Goal: Information Seeking & Learning: Learn about a topic

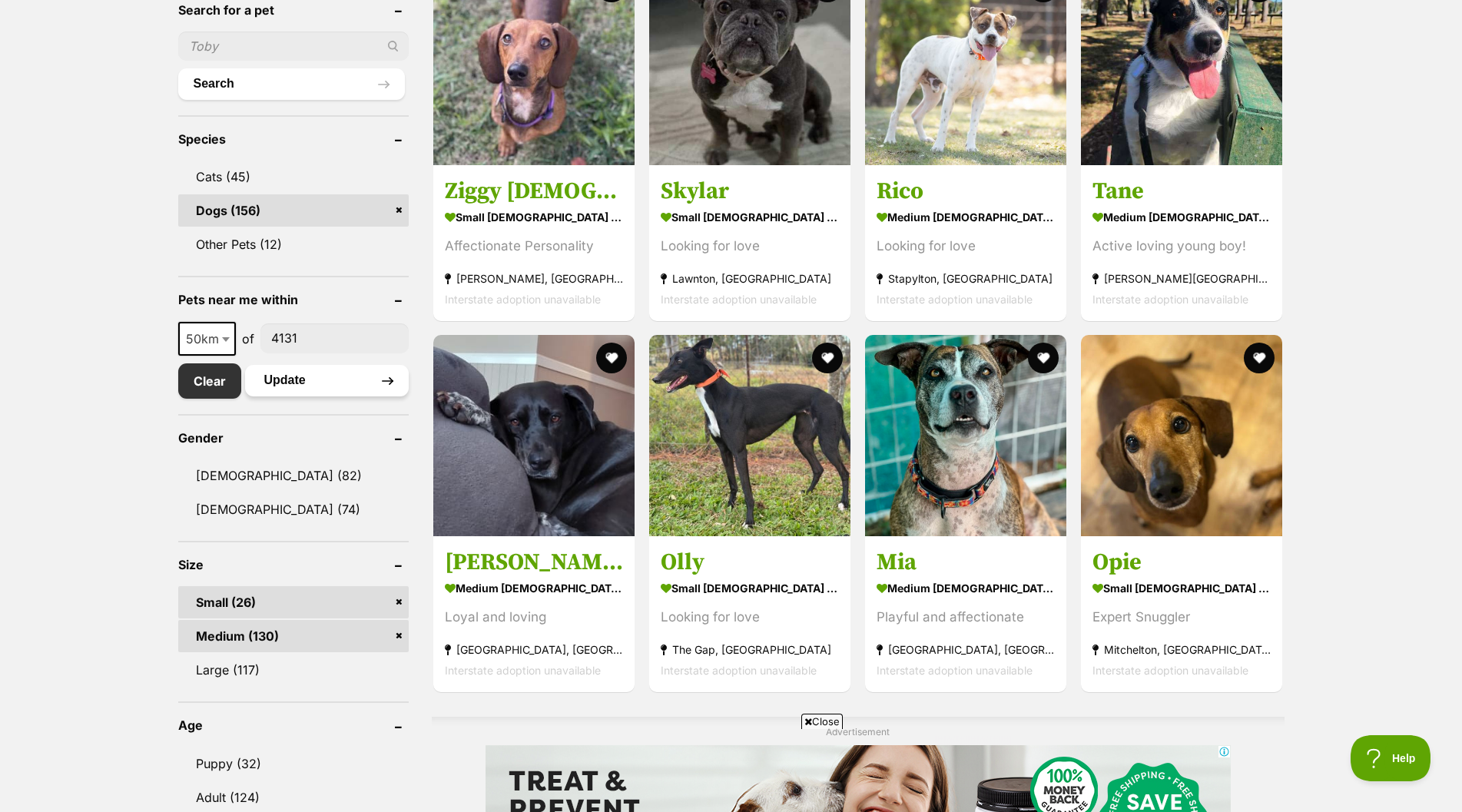
click at [275, 378] on button "Update" at bounding box center [326, 379] width 163 height 31
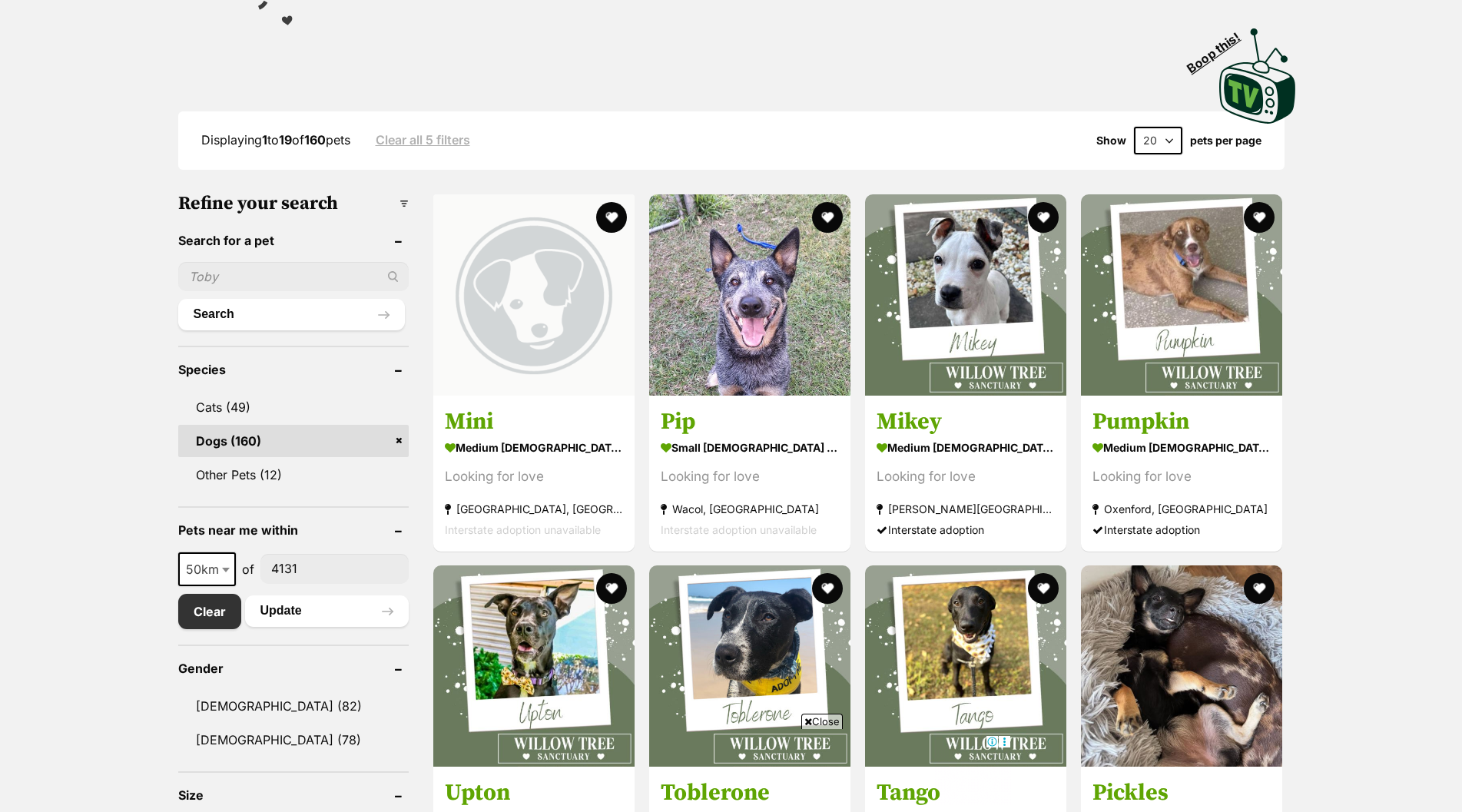
click at [1173, 138] on select "20 40 60" at bounding box center [1158, 141] width 49 height 28
select select "40"
click at [1134, 127] on select "20 40 60" at bounding box center [1158, 141] width 49 height 28
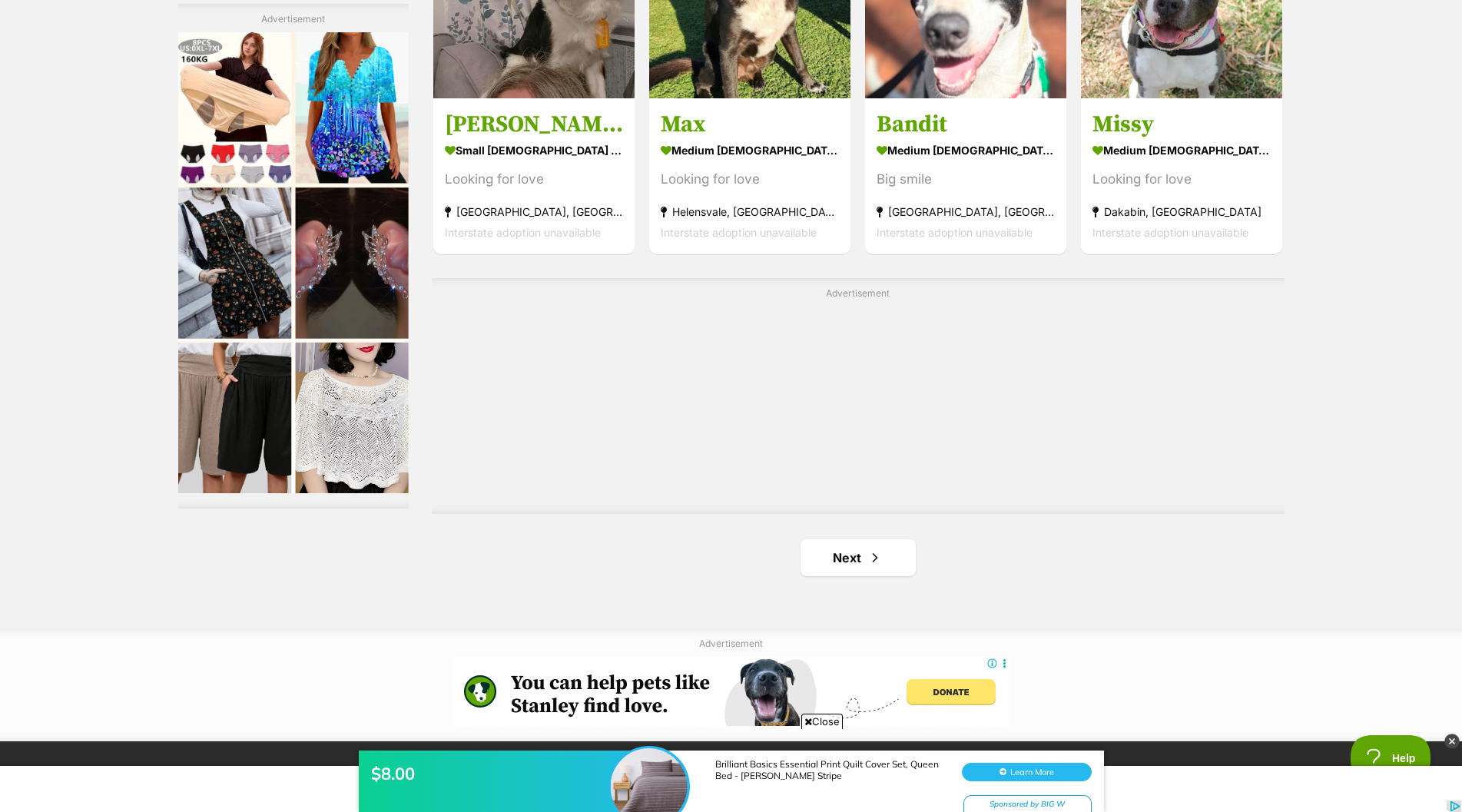
scroll to position [5069, 0]
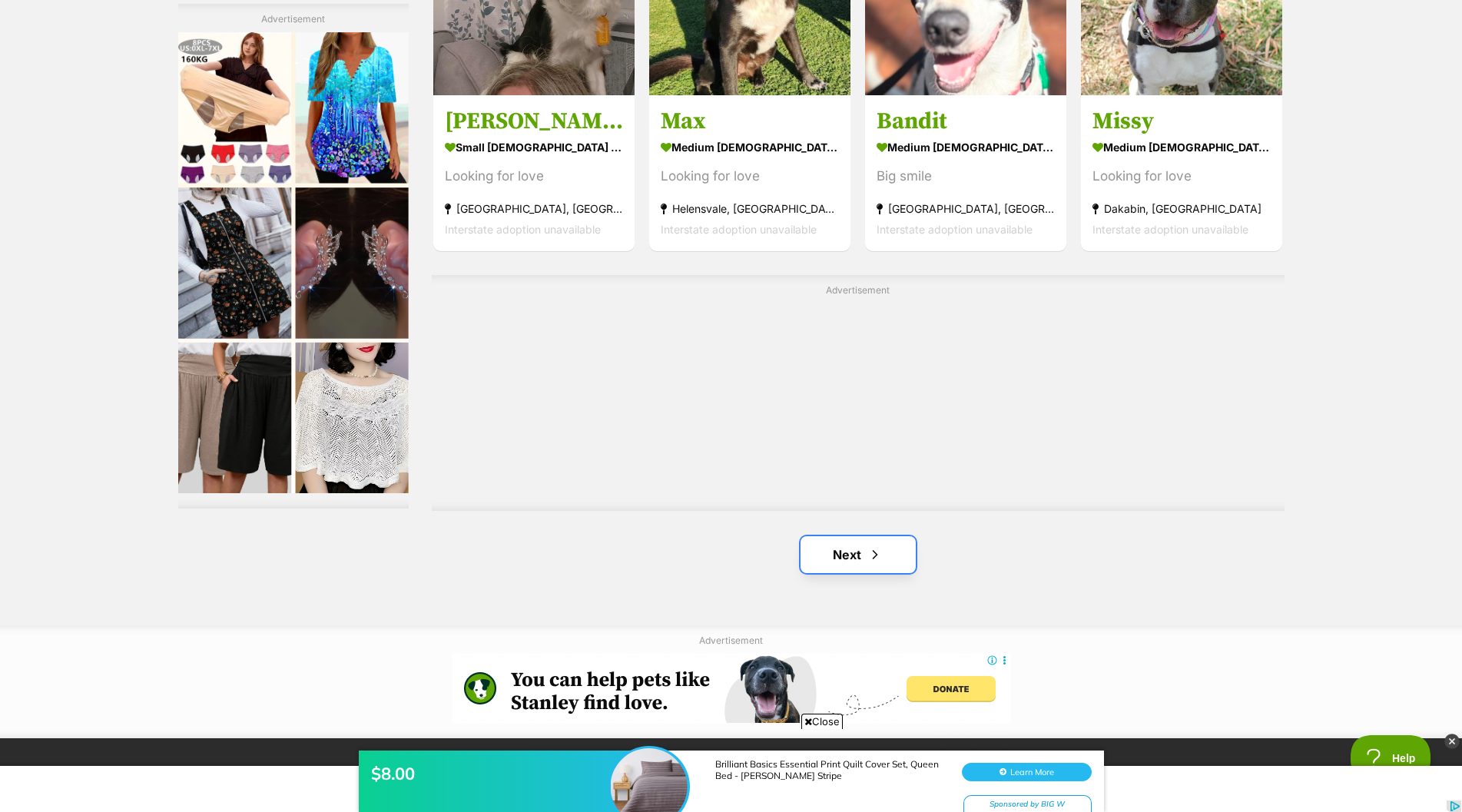
click at [850, 556] on link "Next" at bounding box center [858, 554] width 115 height 37
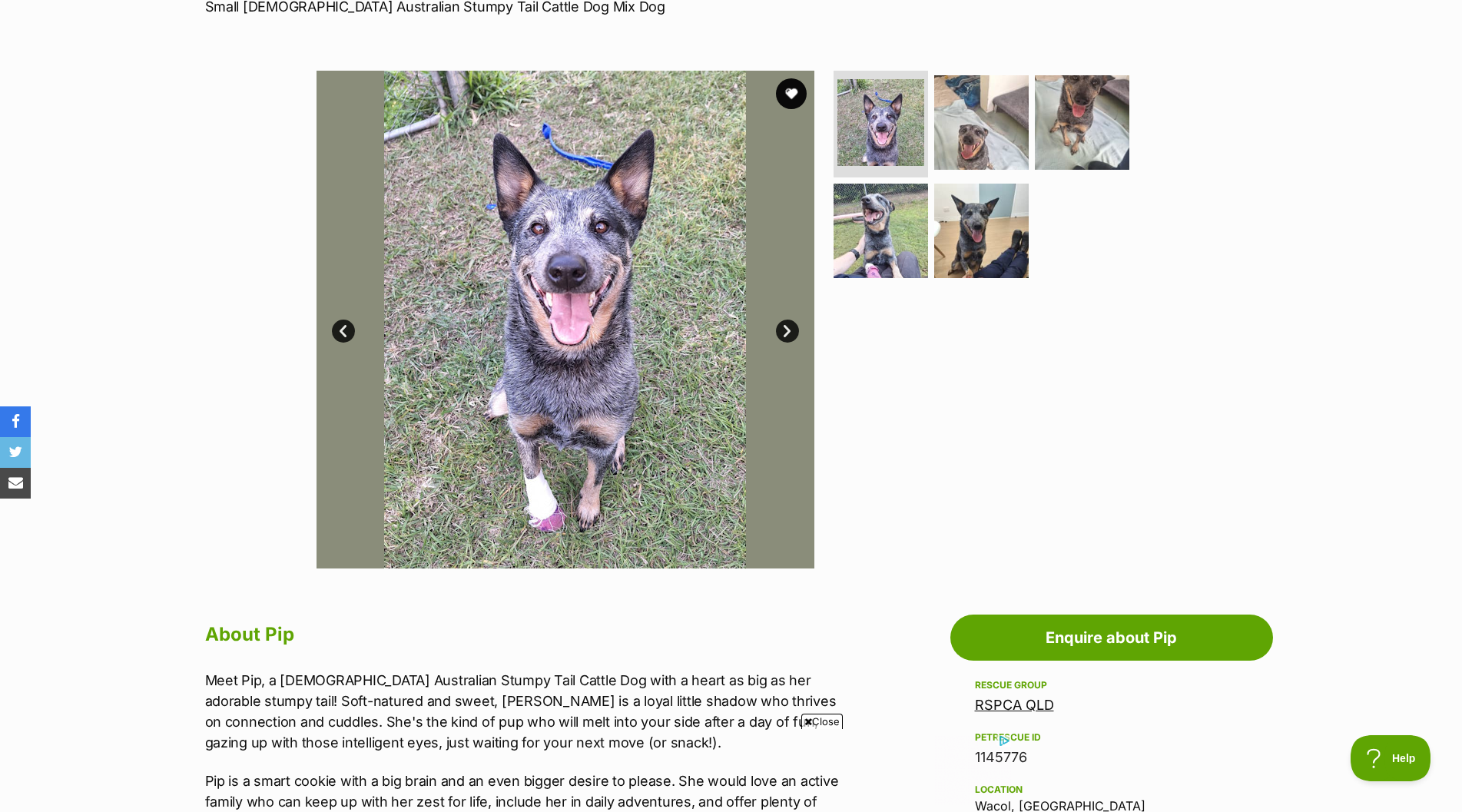
scroll to position [231, 0]
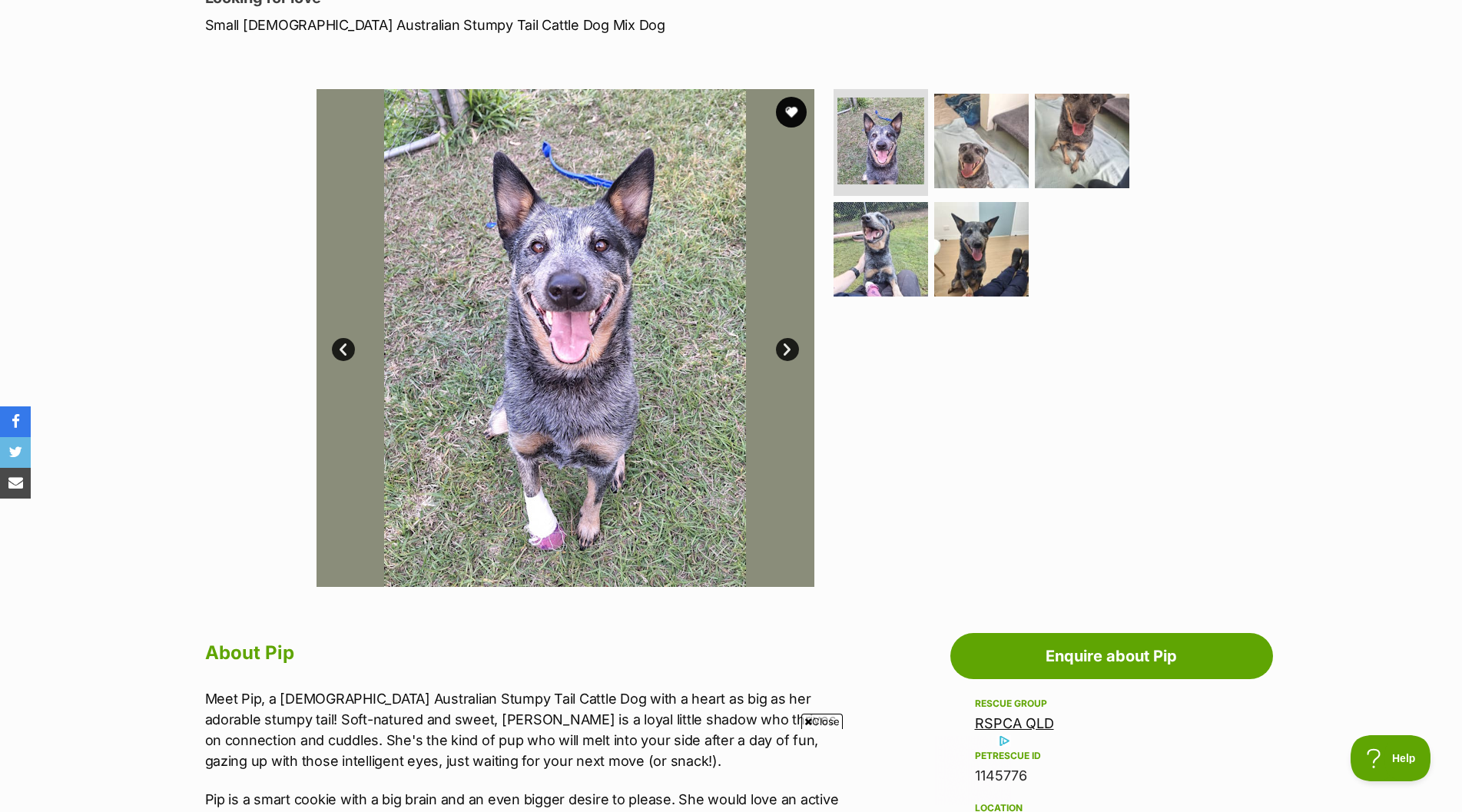
click at [785, 346] on link "Next" at bounding box center [786, 349] width 23 height 23
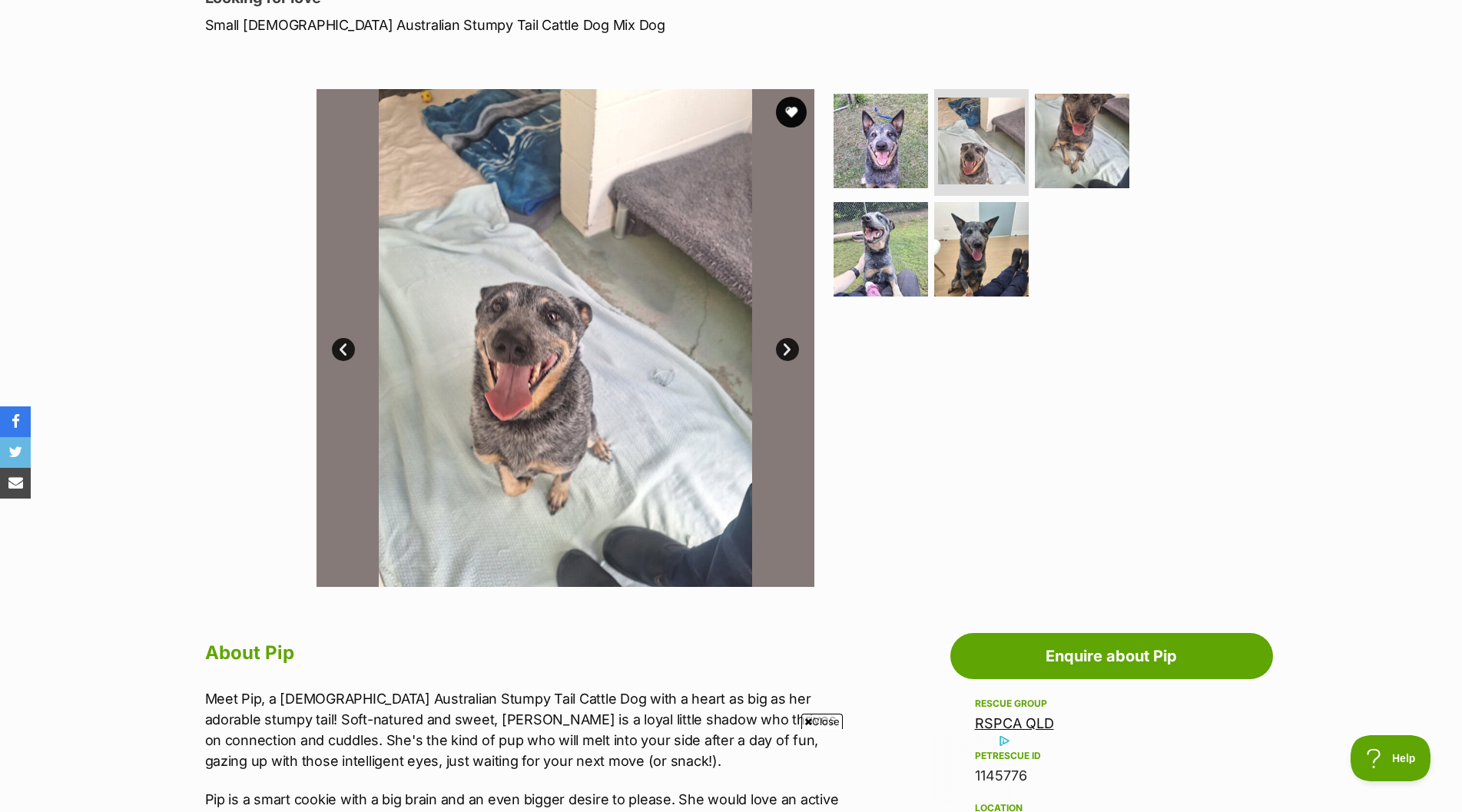
click at [786, 346] on link "Next" at bounding box center [786, 349] width 23 height 23
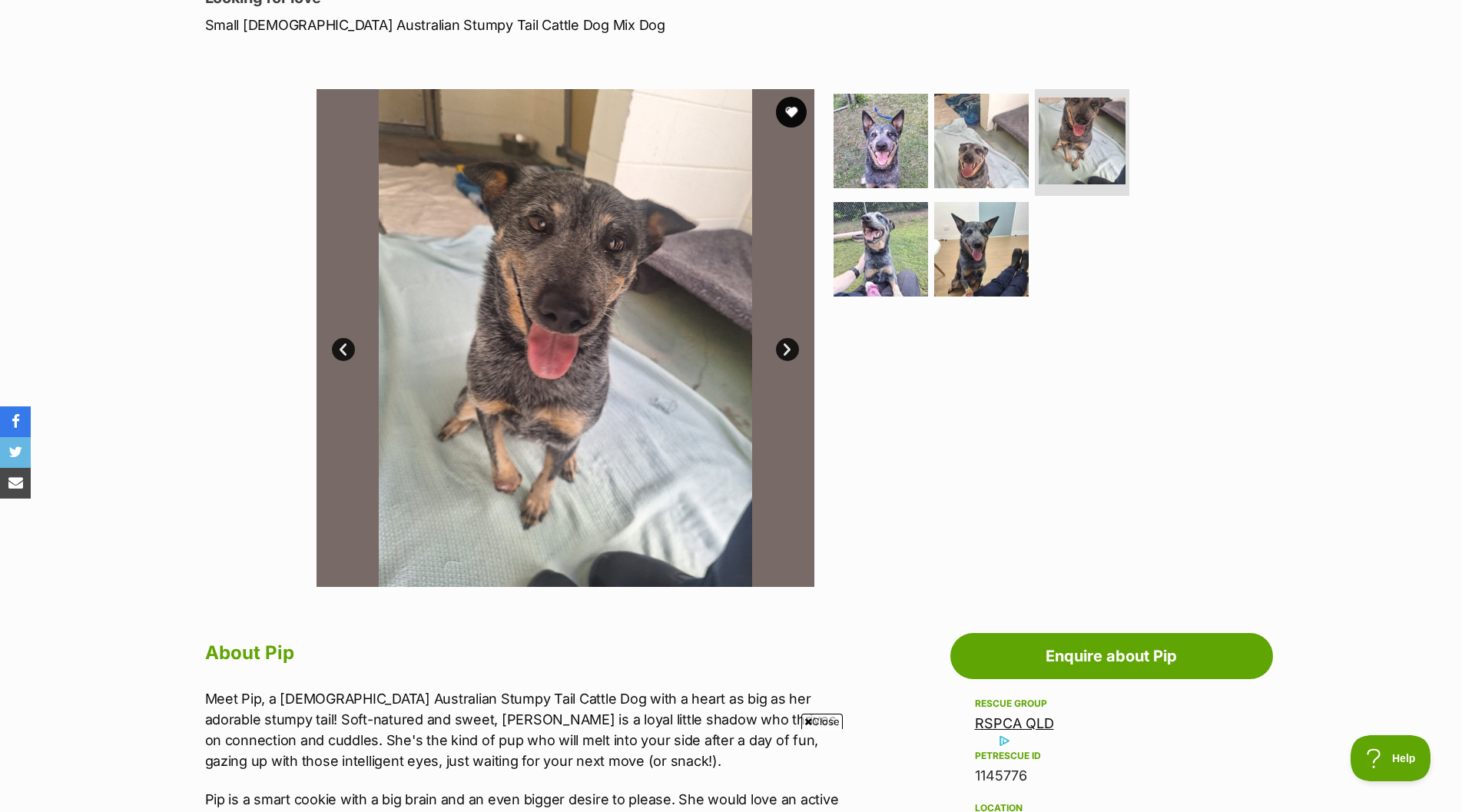
click at [786, 346] on link "Next" at bounding box center [786, 349] width 23 height 23
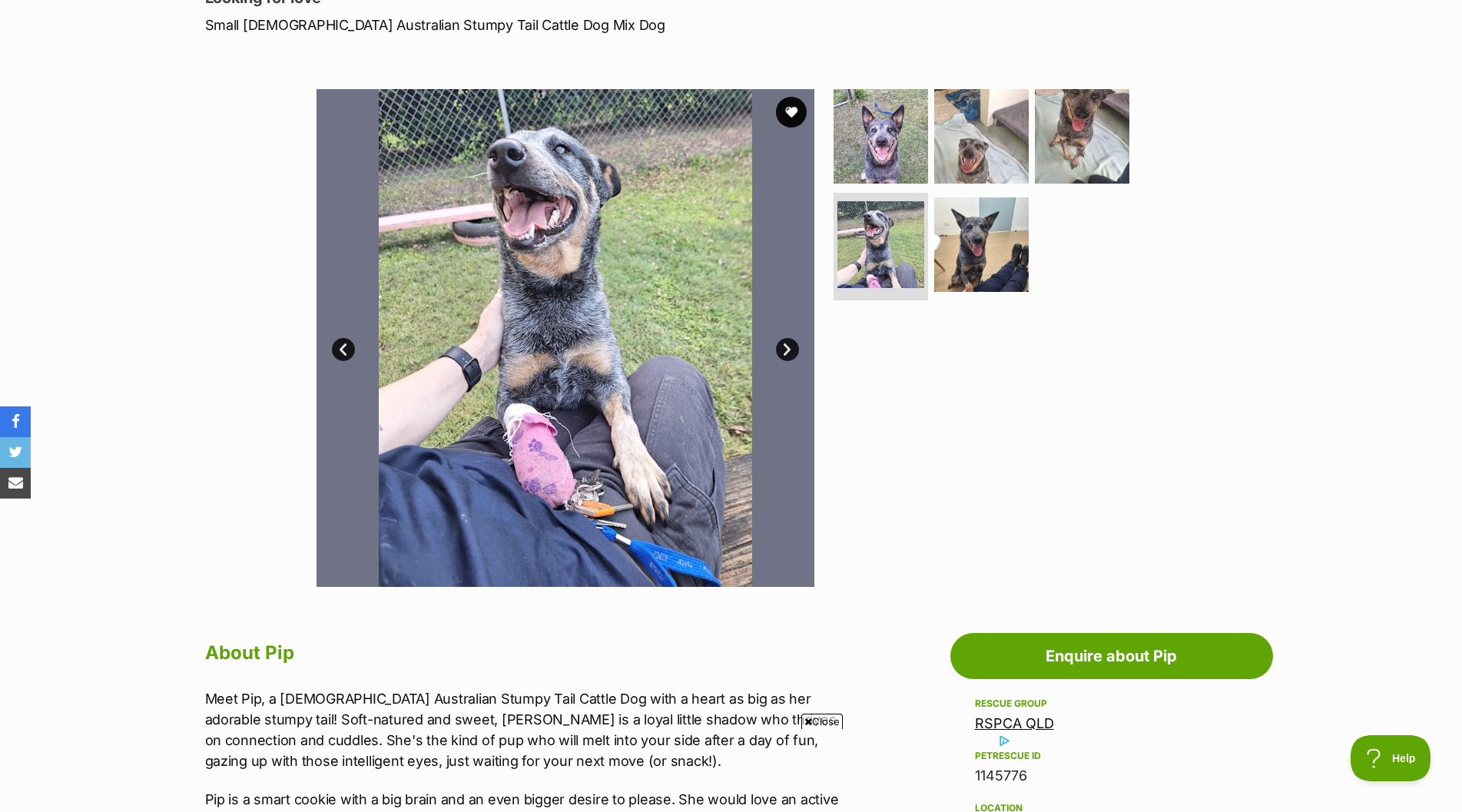
click at [786, 346] on link "Next" at bounding box center [786, 349] width 23 height 23
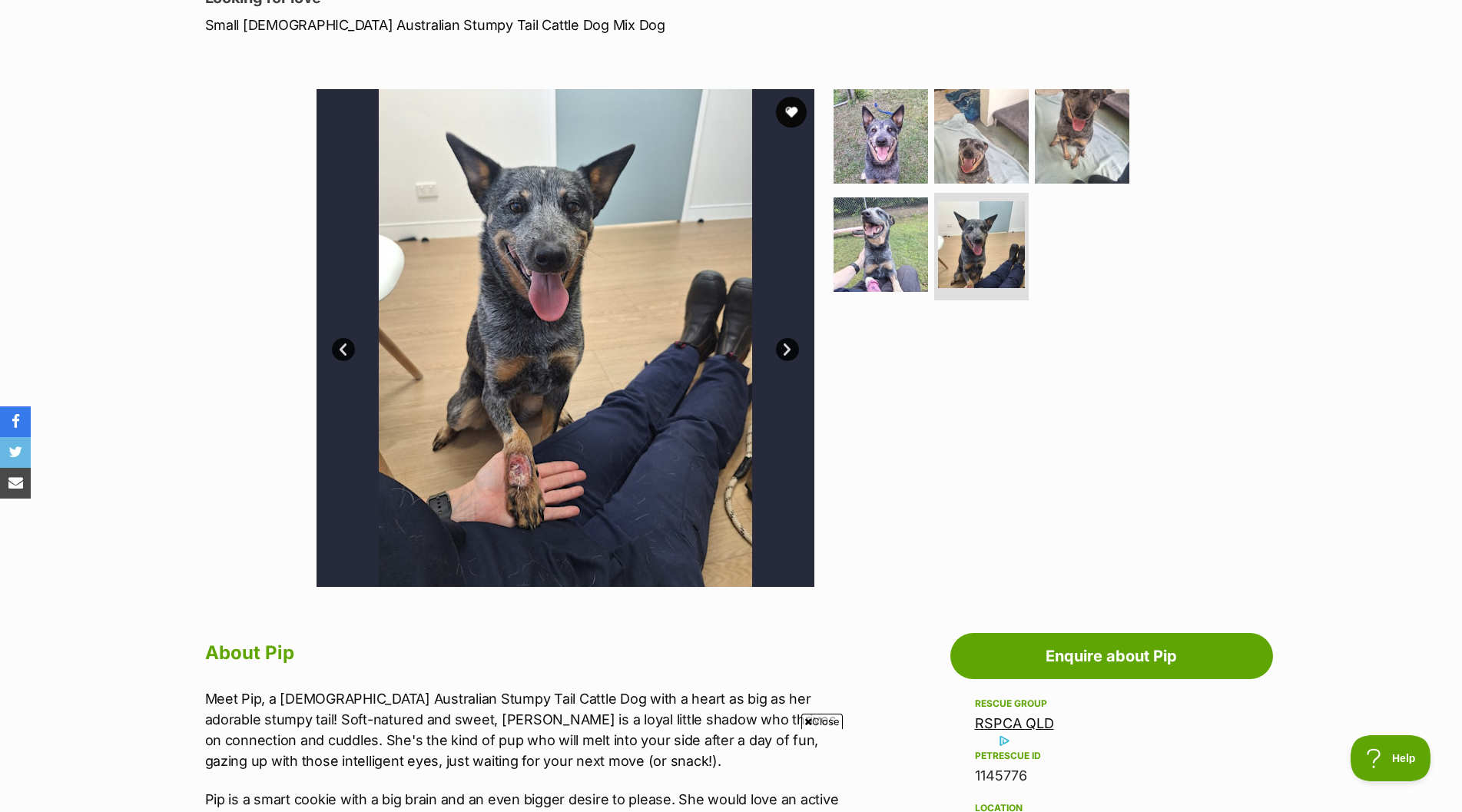
click at [786, 346] on link "Next" at bounding box center [786, 349] width 23 height 23
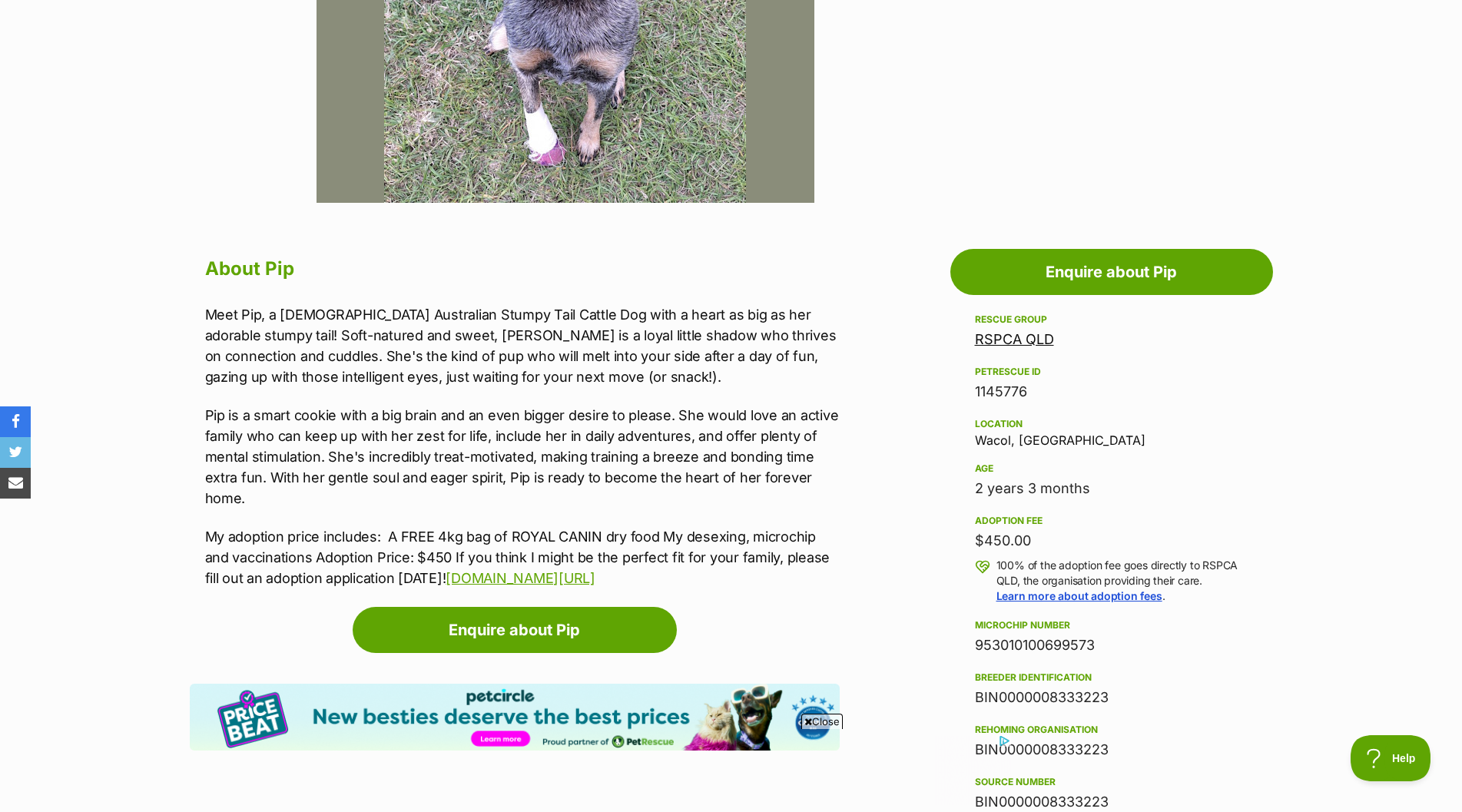
scroll to position [0, 0]
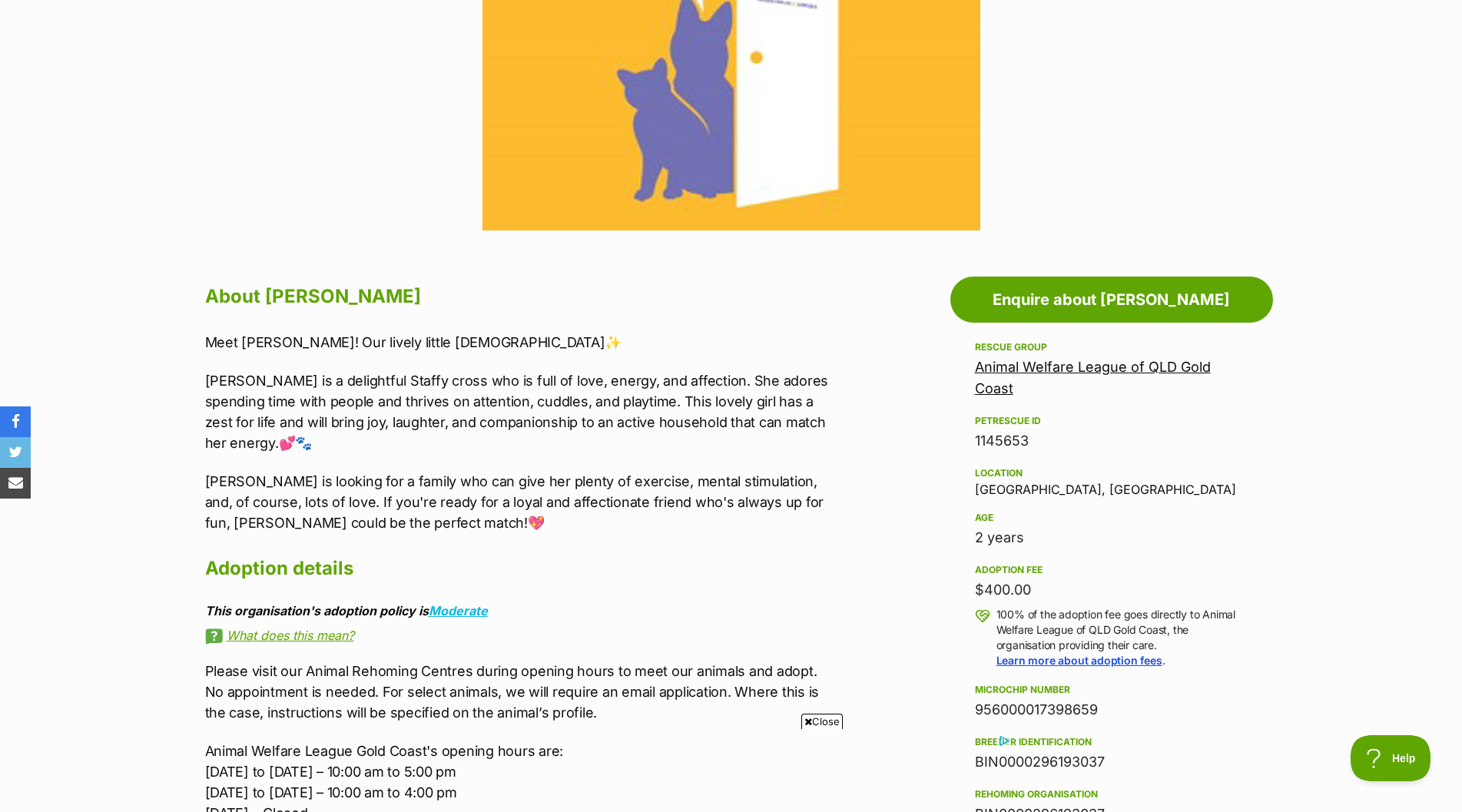
scroll to position [614, 0]
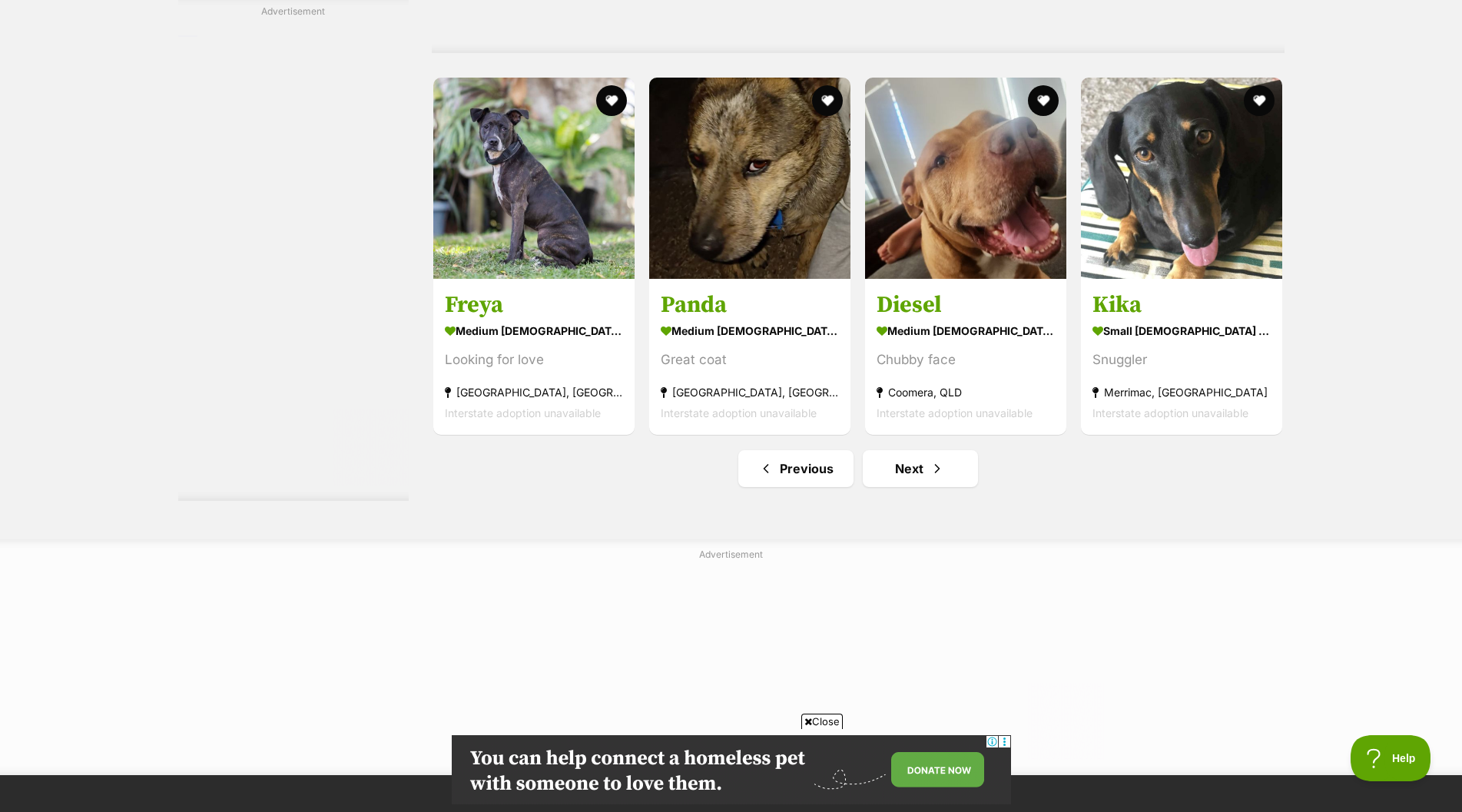
scroll to position [5300, 0]
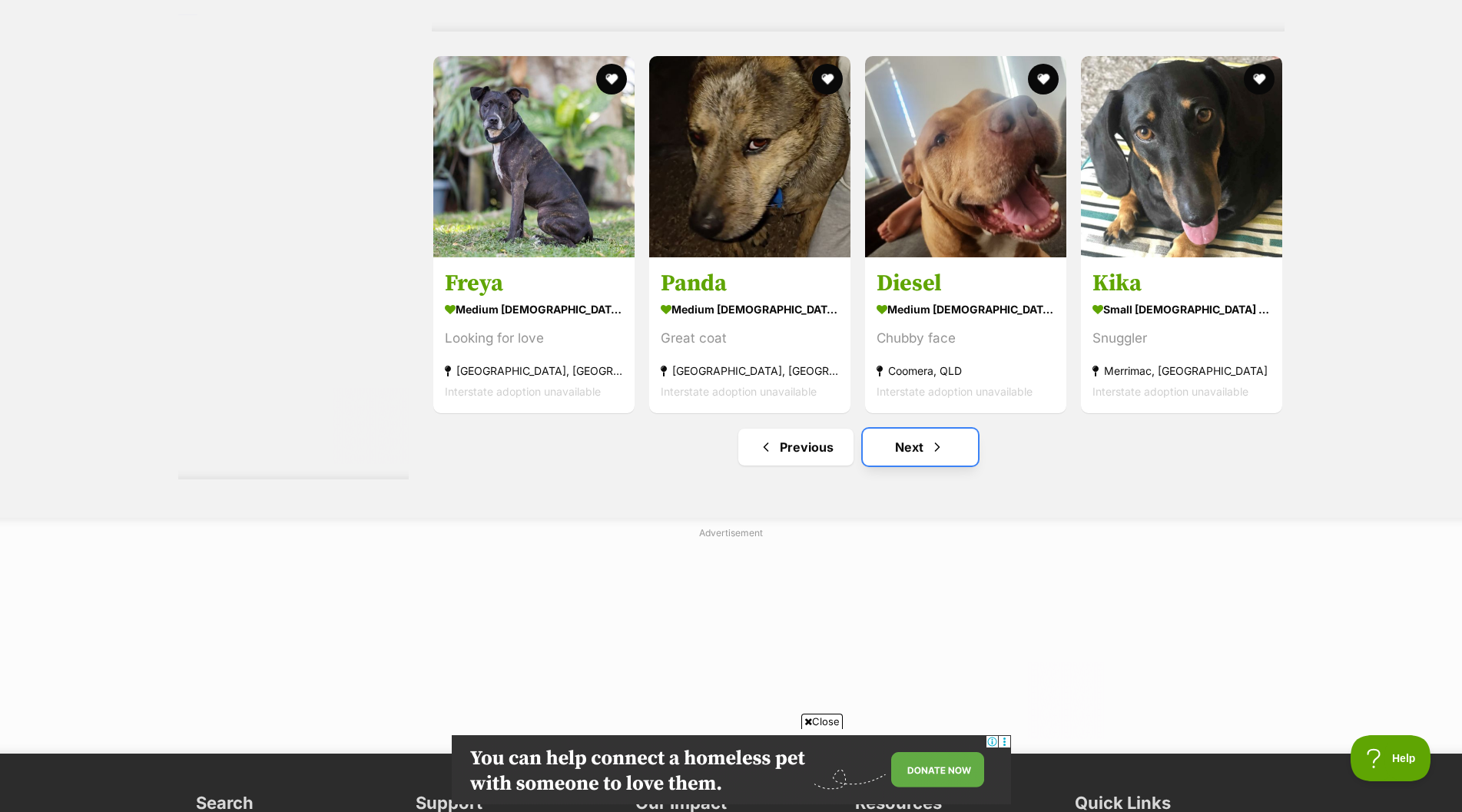
click at [891, 450] on link "Next" at bounding box center [920, 447] width 115 height 37
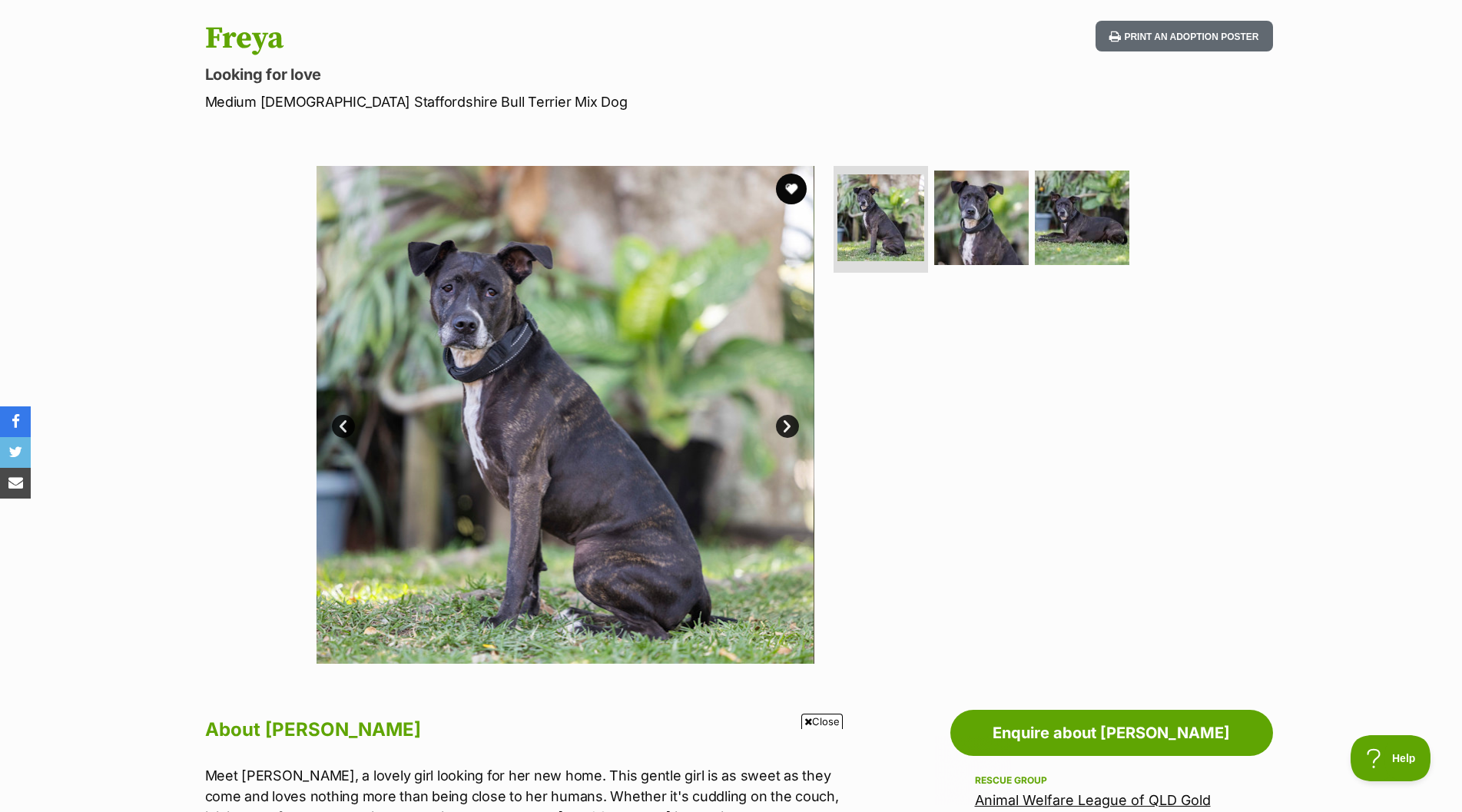
click at [785, 427] on link "Next" at bounding box center [786, 426] width 23 height 23
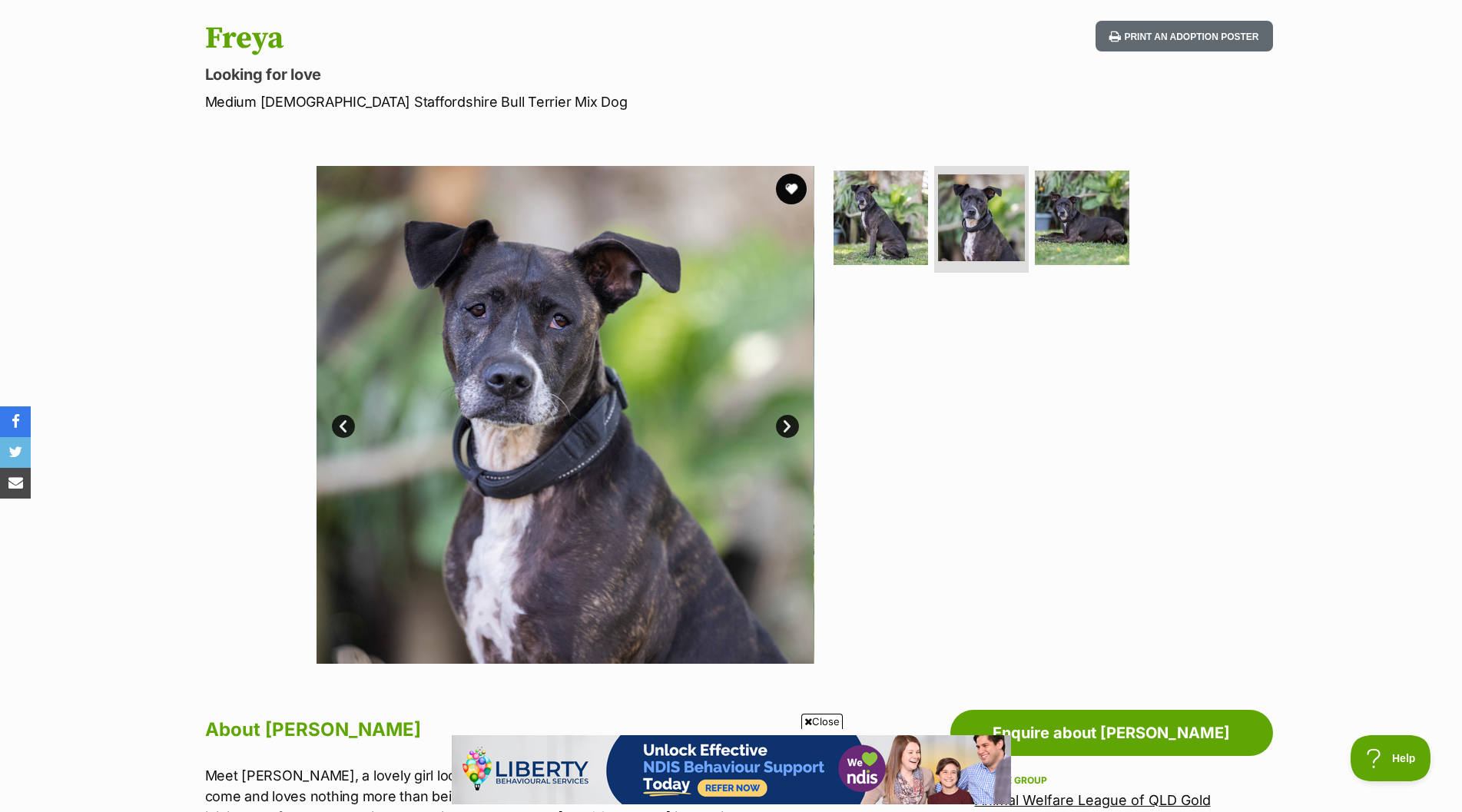
click at [785, 427] on link "Next" at bounding box center [786, 426] width 23 height 23
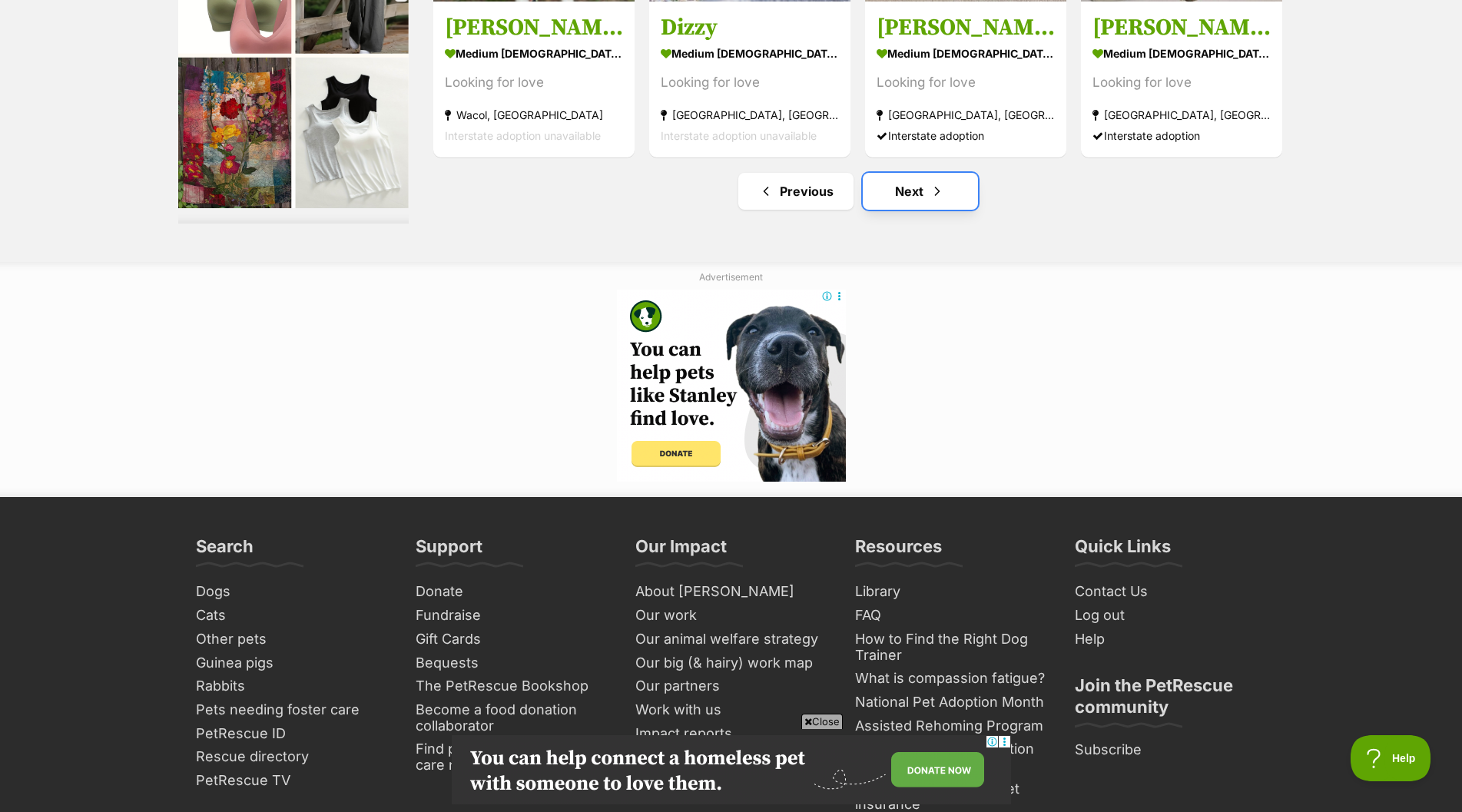
click at [919, 194] on link "Next" at bounding box center [920, 191] width 115 height 37
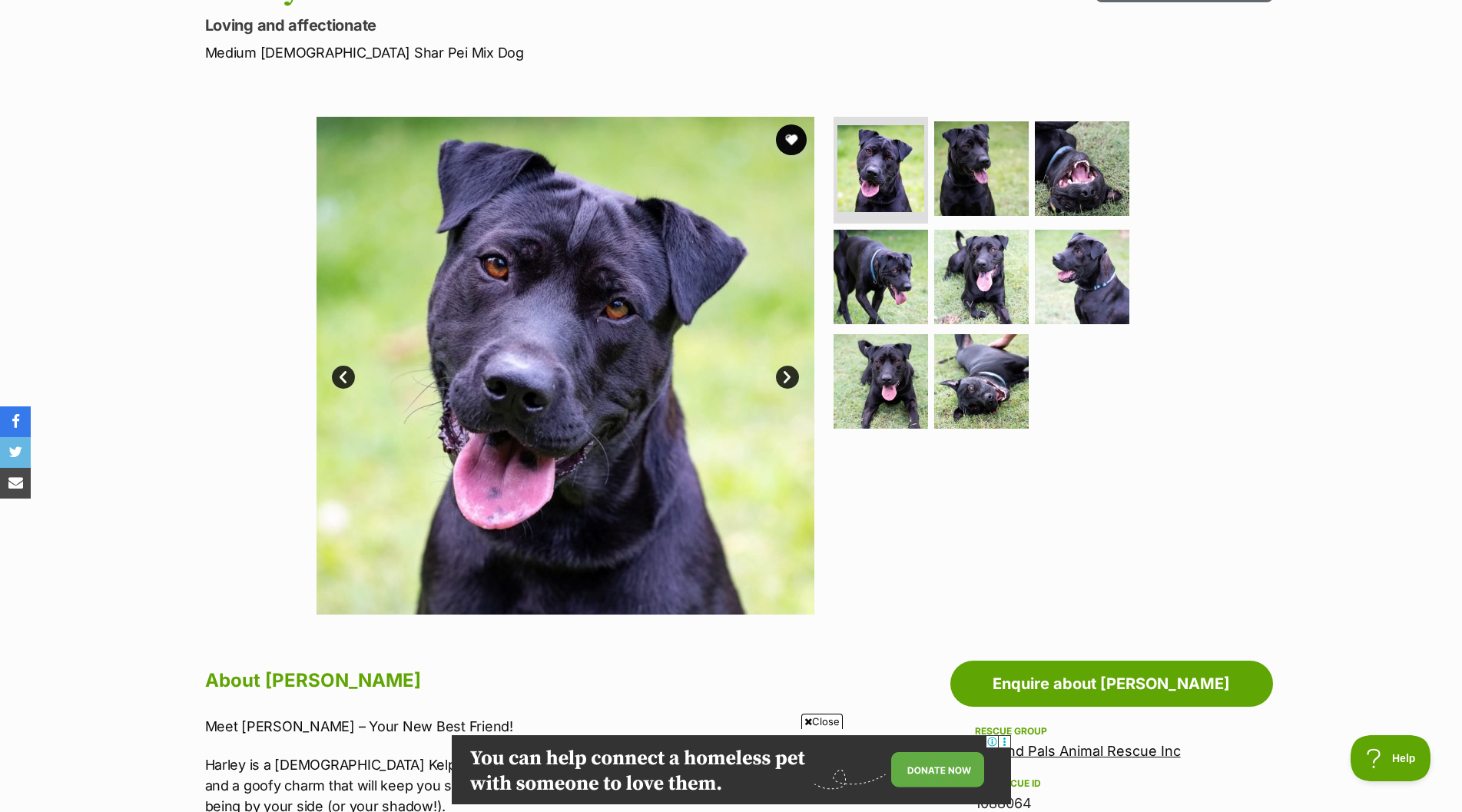
scroll to position [153, 0]
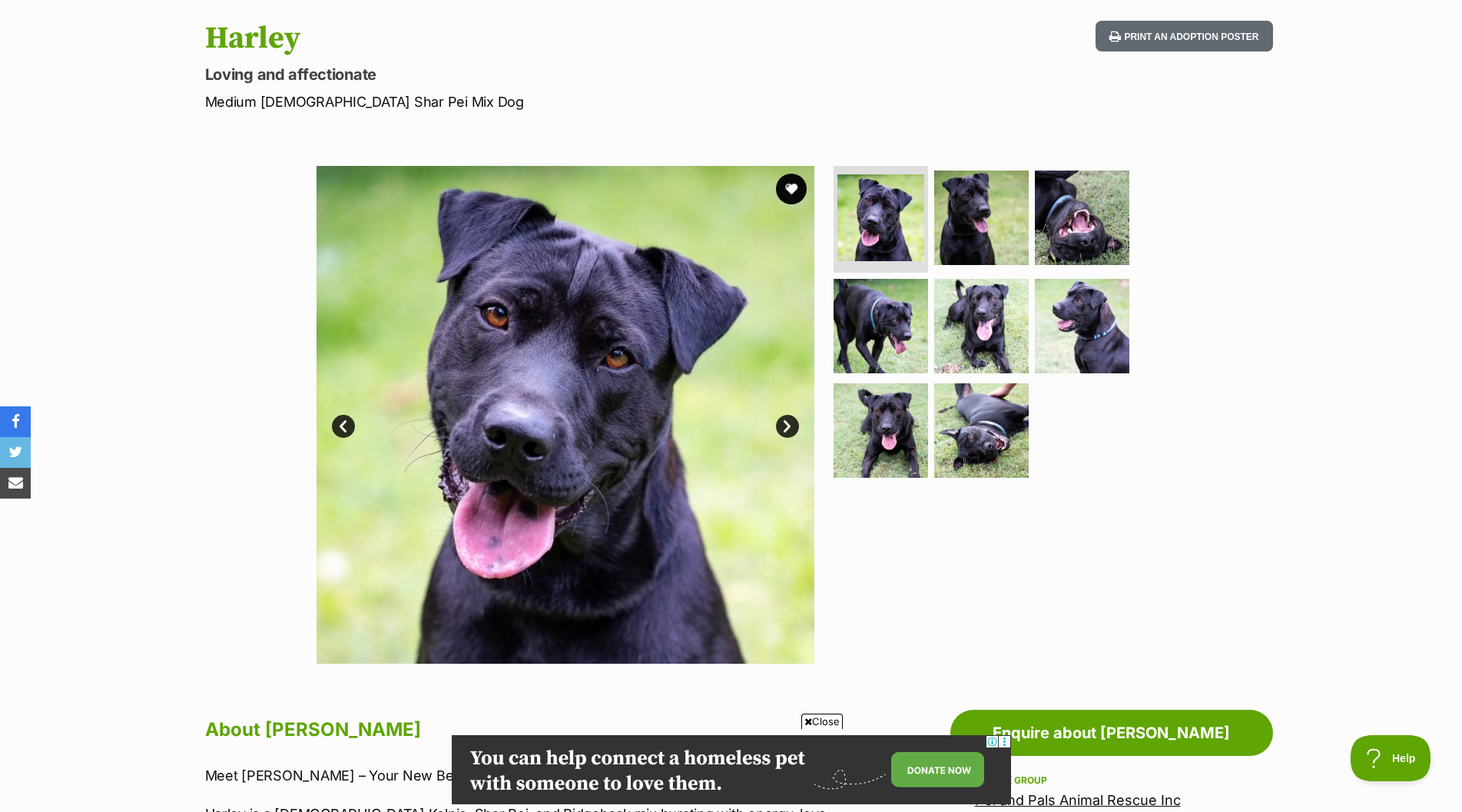
click at [785, 424] on link "Next" at bounding box center [786, 426] width 23 height 23
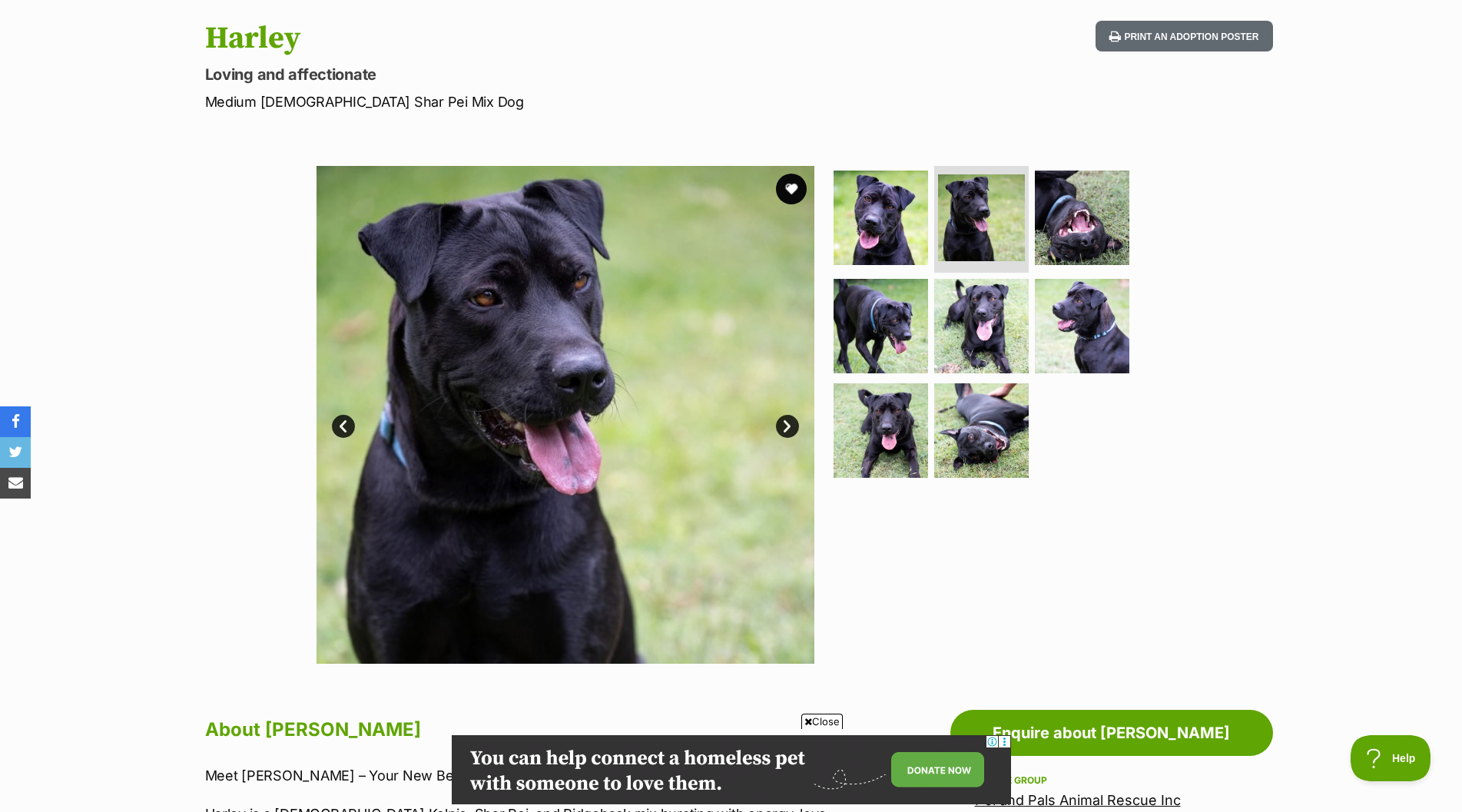
click at [785, 424] on link "Next" at bounding box center [786, 426] width 23 height 23
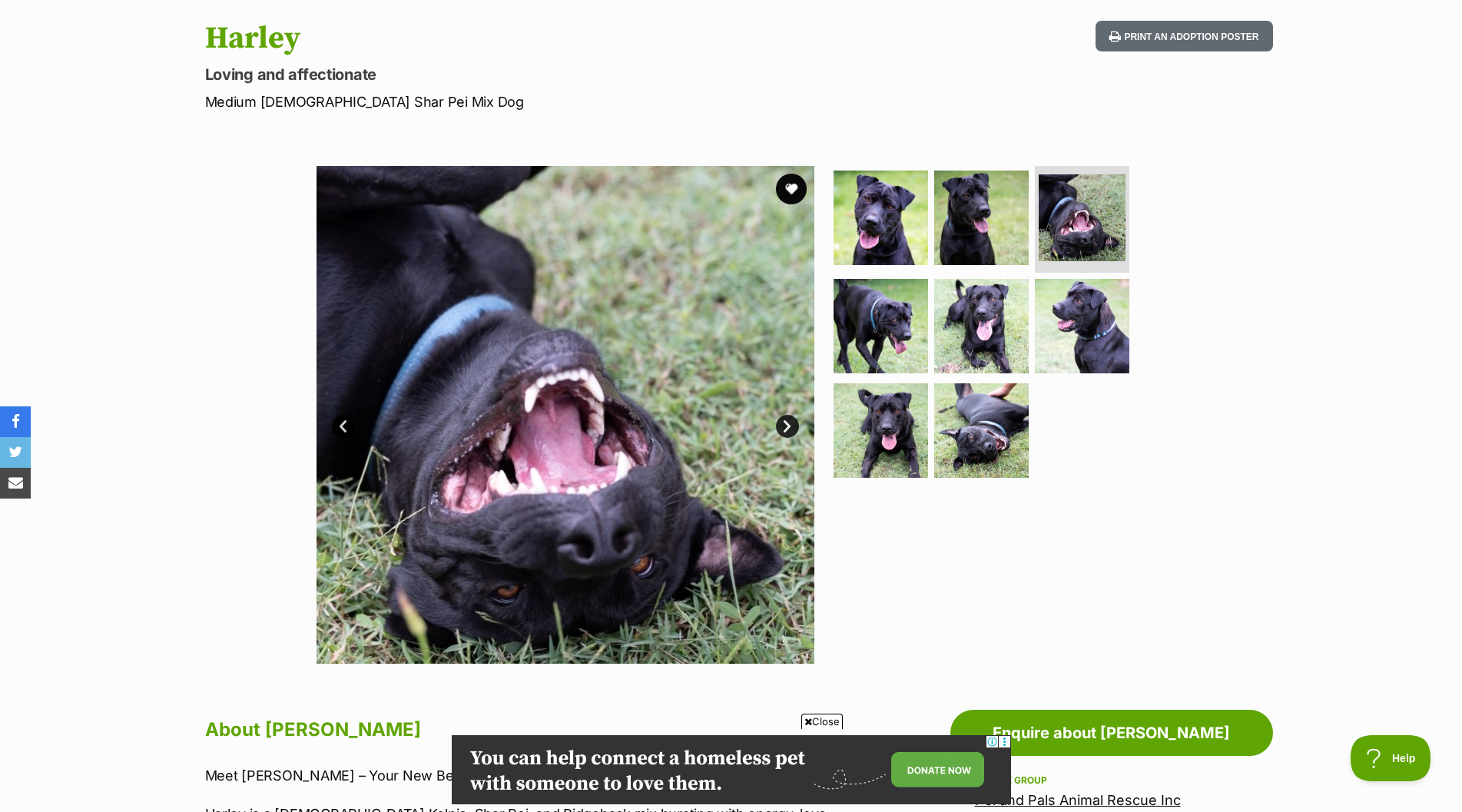
click at [785, 424] on link "Next" at bounding box center [786, 426] width 23 height 23
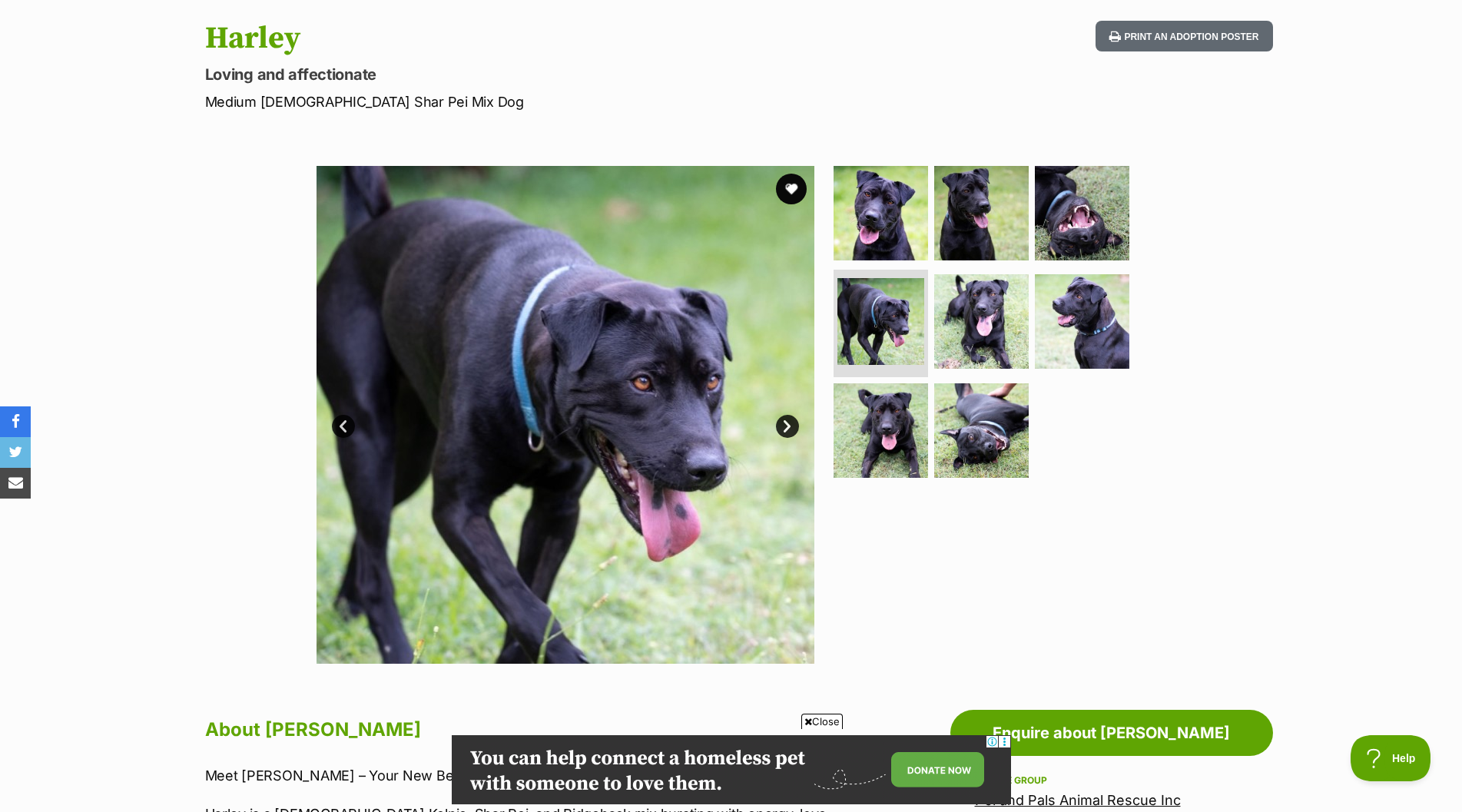
click at [785, 424] on link "Next" at bounding box center [786, 426] width 23 height 23
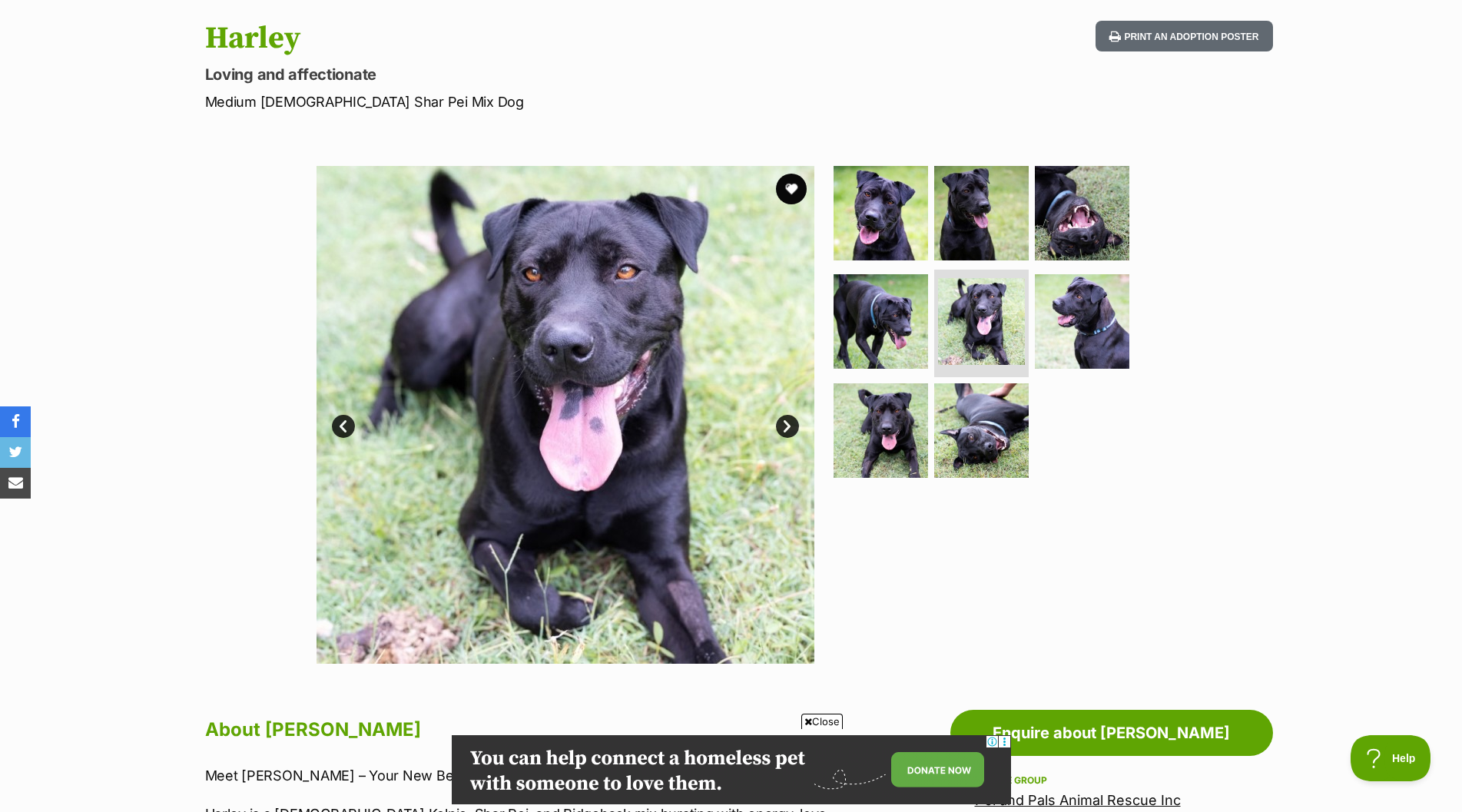
click at [785, 424] on link "Next" at bounding box center [786, 426] width 23 height 23
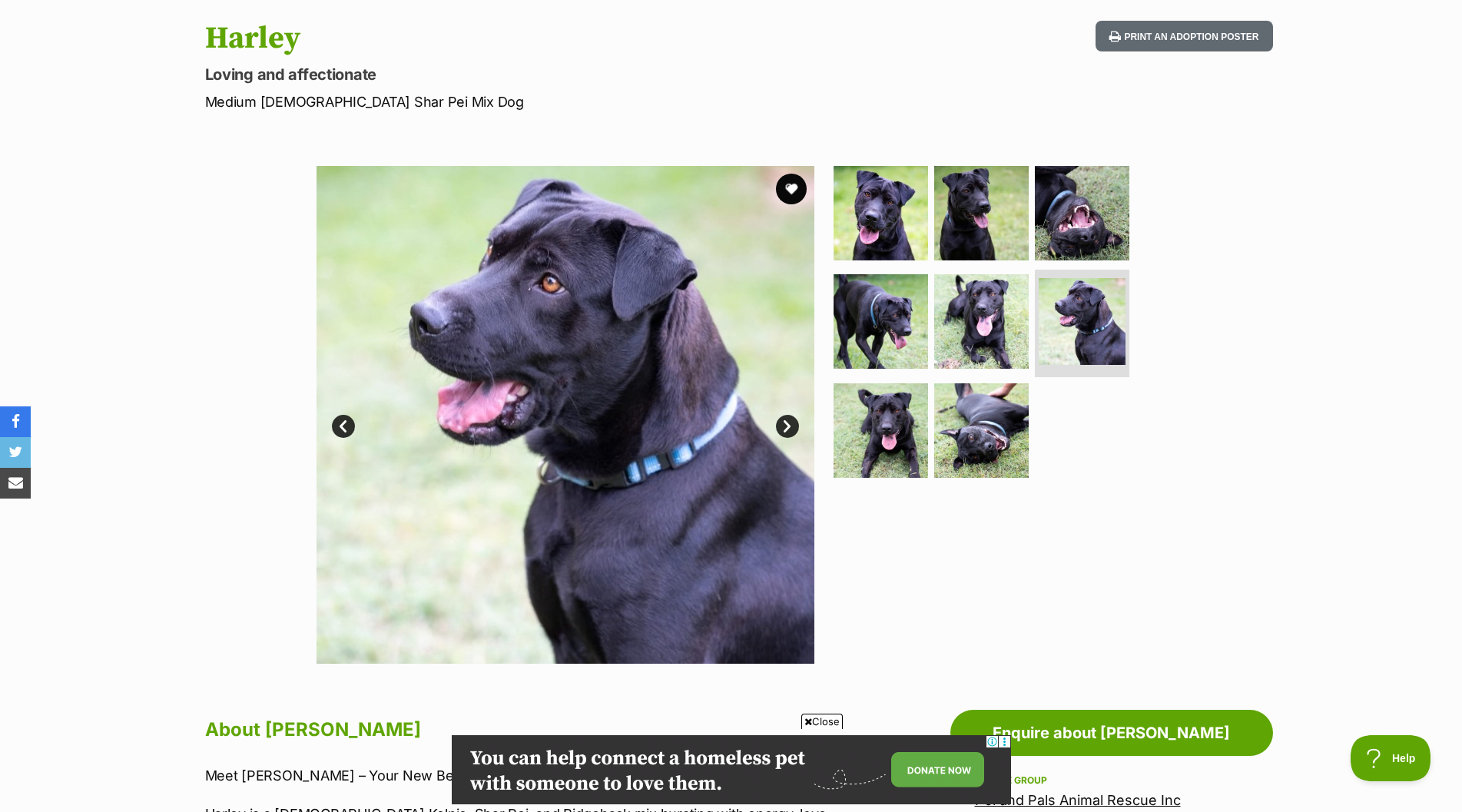
click at [785, 424] on link "Next" at bounding box center [786, 426] width 23 height 23
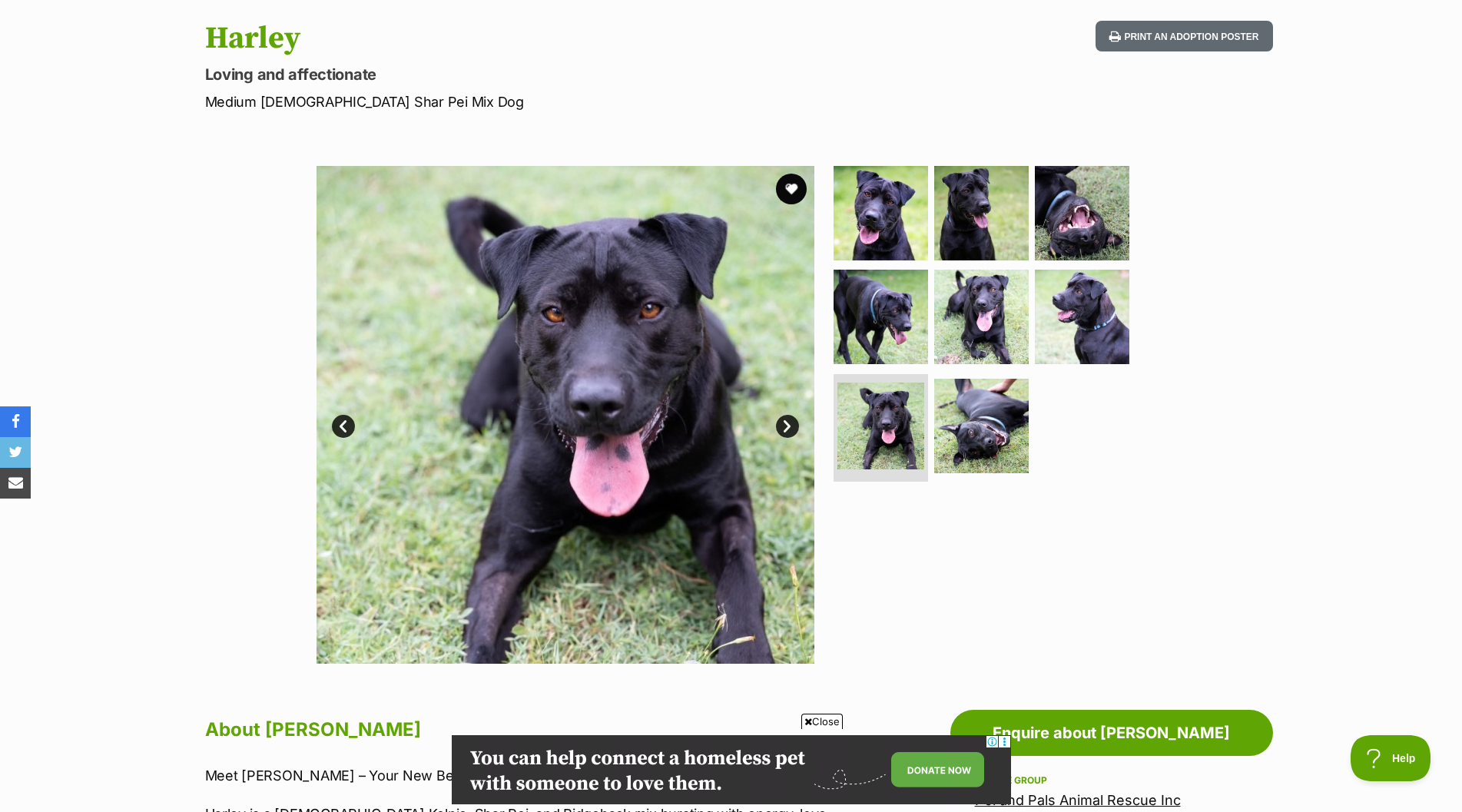
click at [785, 424] on link "Next" at bounding box center [786, 426] width 23 height 23
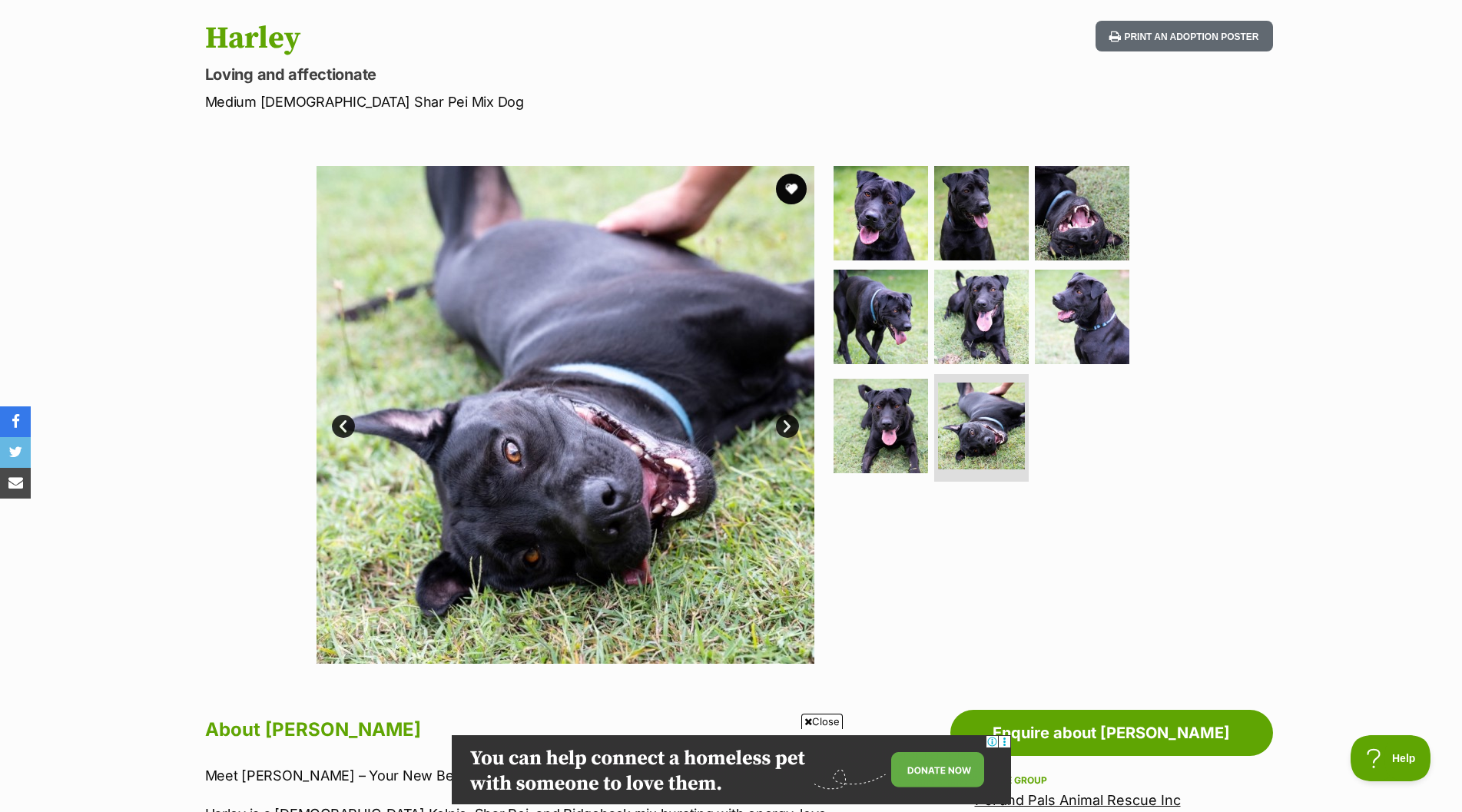
click at [785, 424] on link "Next" at bounding box center [786, 426] width 23 height 23
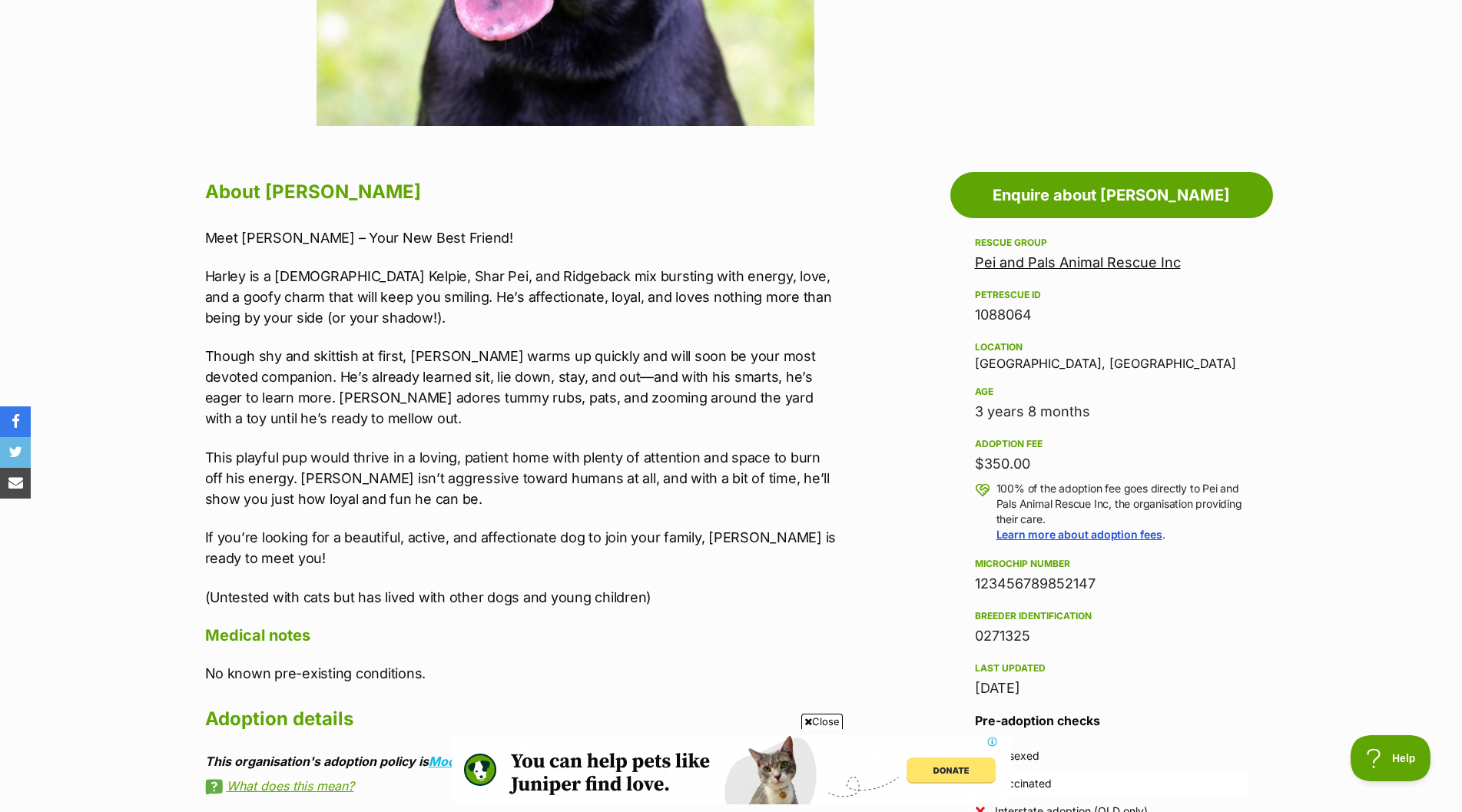
scroll to position [0, 0]
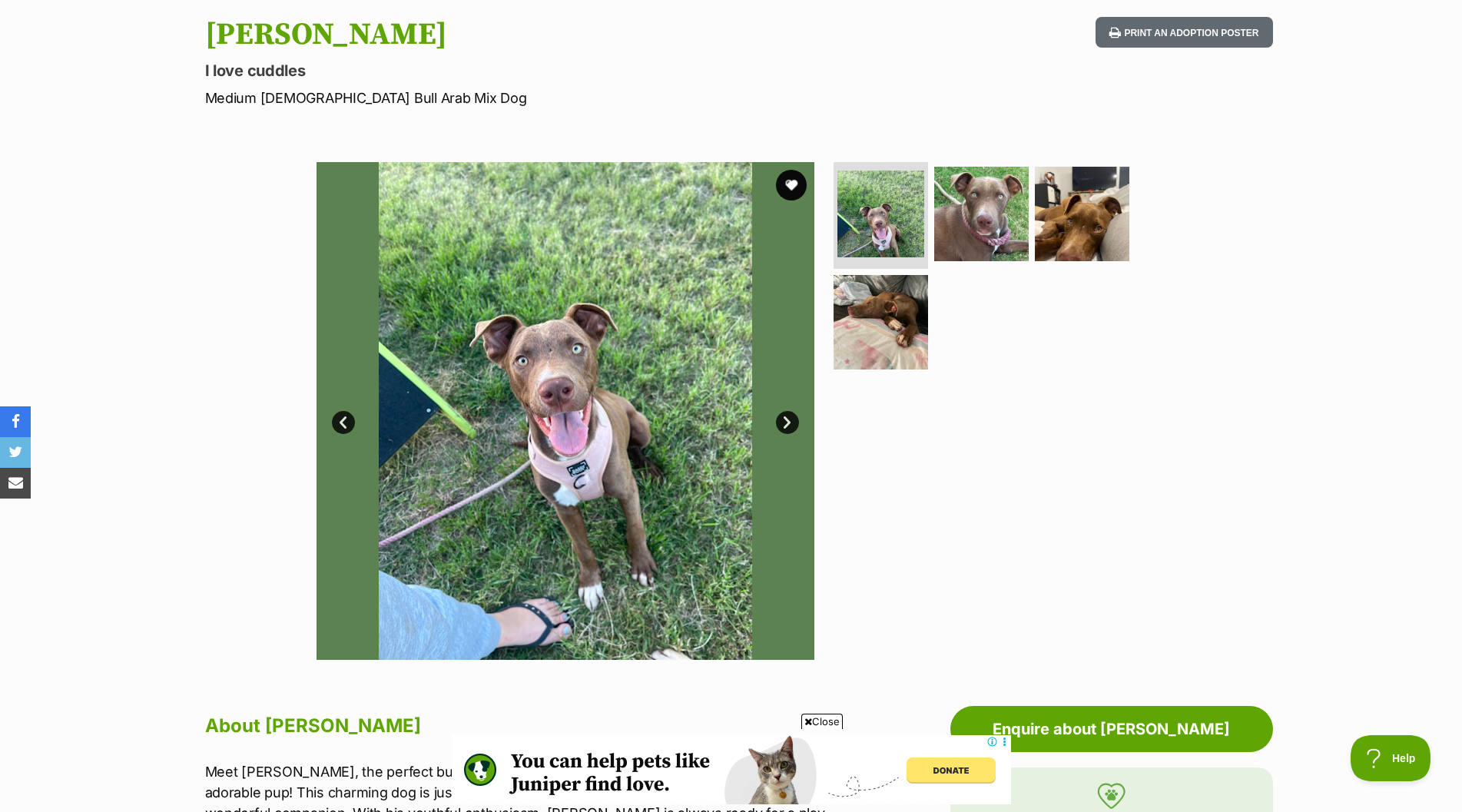
scroll to position [153, 0]
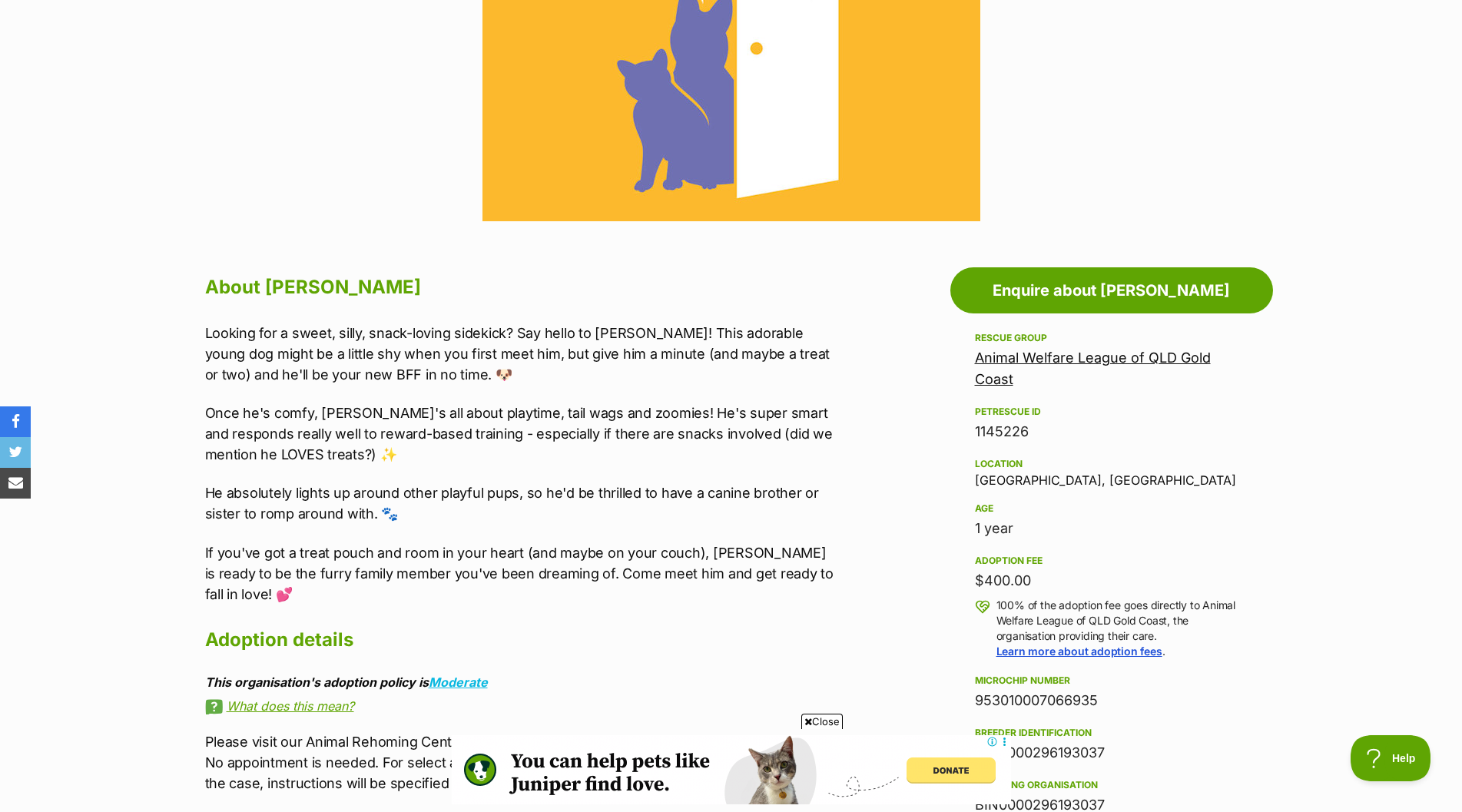
scroll to position [691, 0]
